Goal: Task Accomplishment & Management: Manage account settings

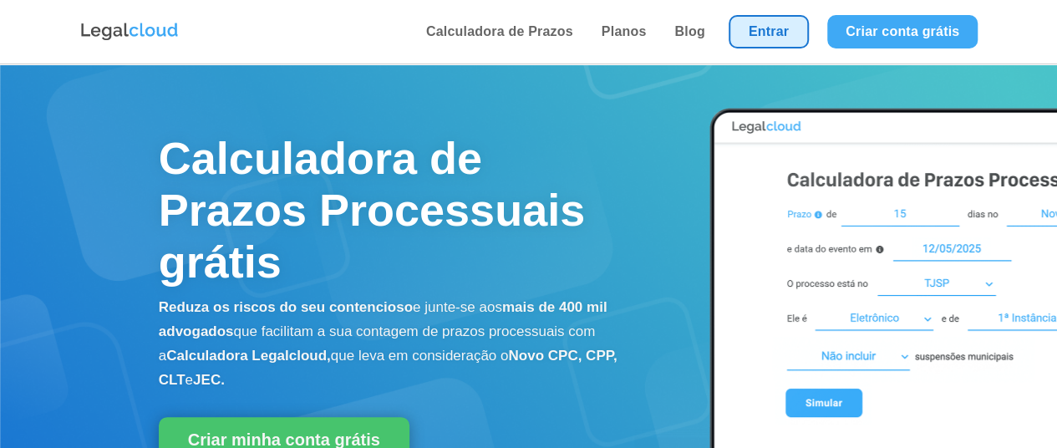
click at [764, 32] on link "Entrar" at bounding box center [768, 31] width 80 height 33
drag, startPoint x: 0, startPoint y: 0, endPoint x: 759, endPoint y: 33, distance: 760.1
click at [759, 33] on link "Entrar" at bounding box center [768, 31] width 80 height 33
